Goal: Information Seeking & Learning: Learn about a topic

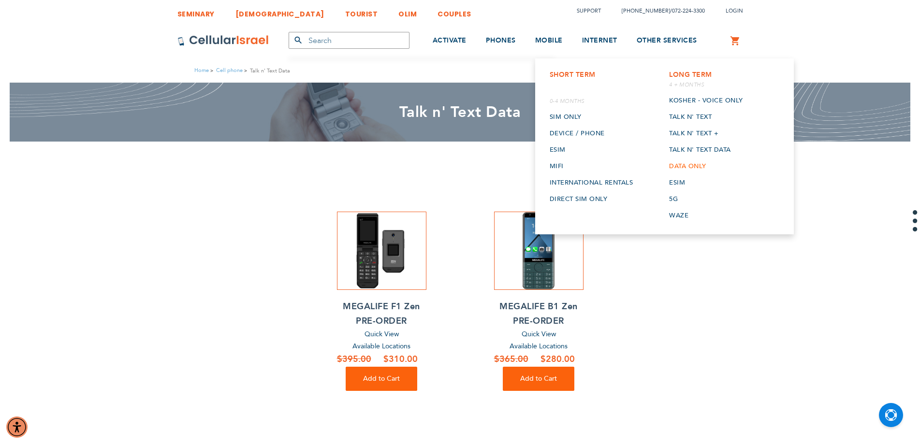
click at [677, 165] on link "Data only" at bounding box center [706, 166] width 74 height 16
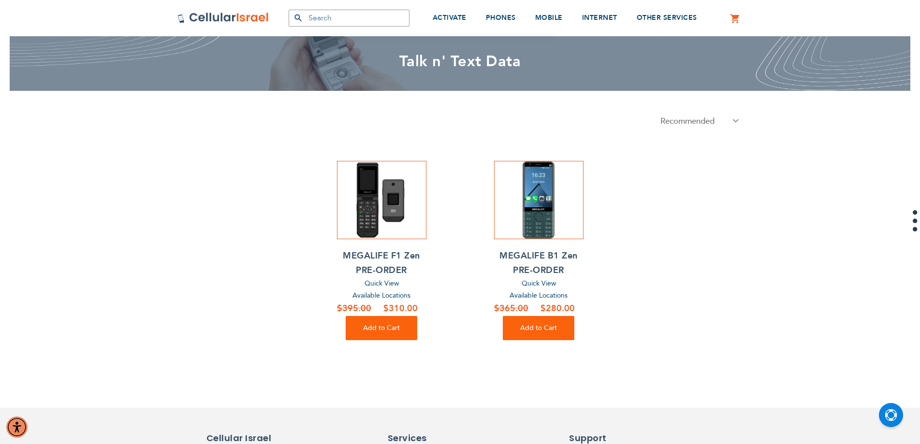
scroll to position [48, 0]
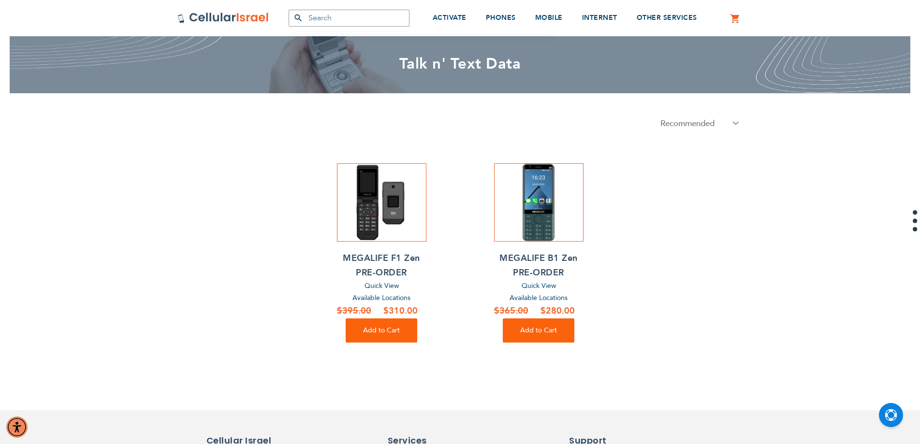
click at [535, 253] on h2 "MEGALIFE B1 Zen PRE-ORDER" at bounding box center [538, 265] width 89 height 29
